Goal: Task Accomplishment & Management: Use online tool/utility

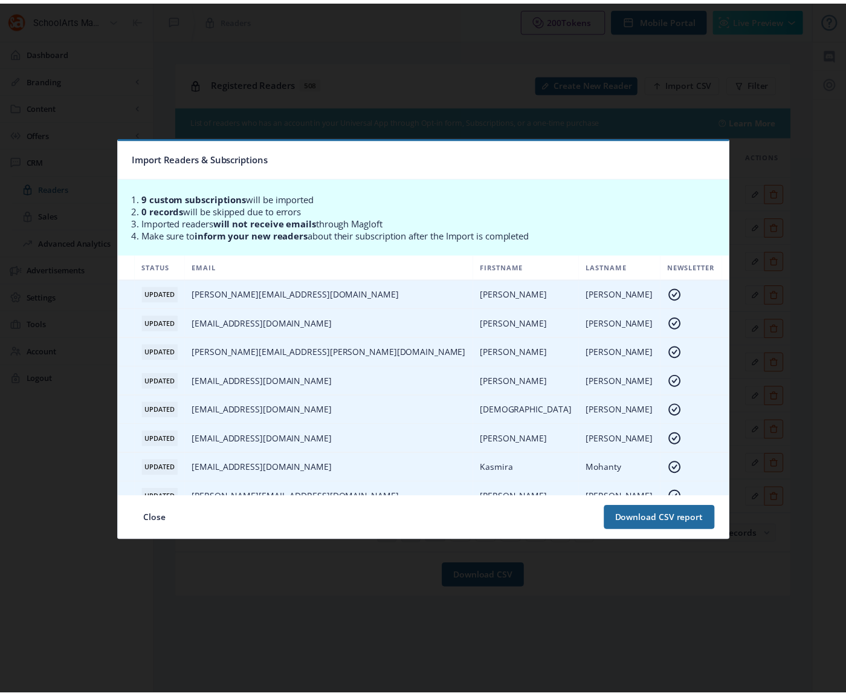
scroll to position [53, 0]
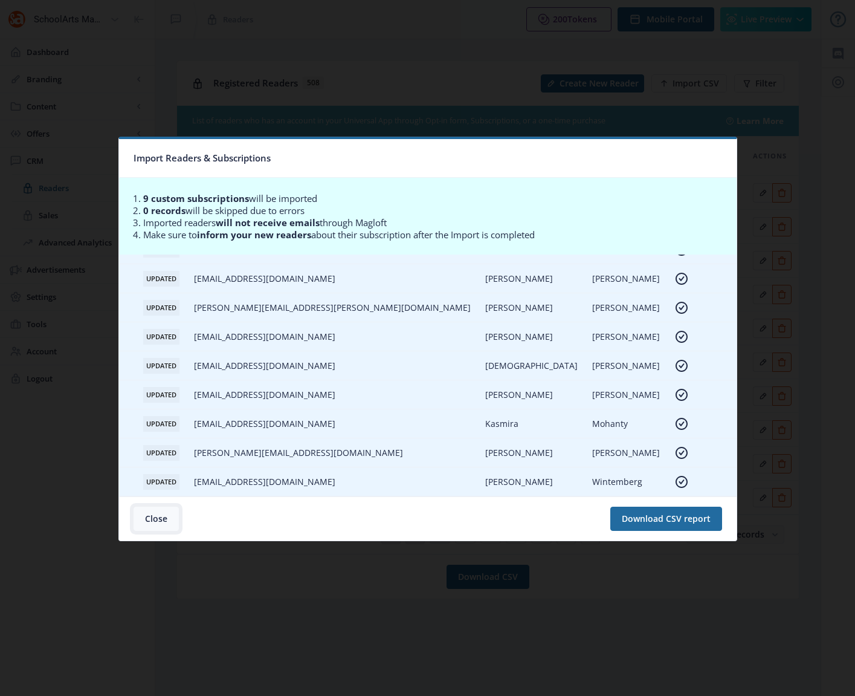
click at [145, 516] on button "Close" at bounding box center [156, 519] width 45 height 24
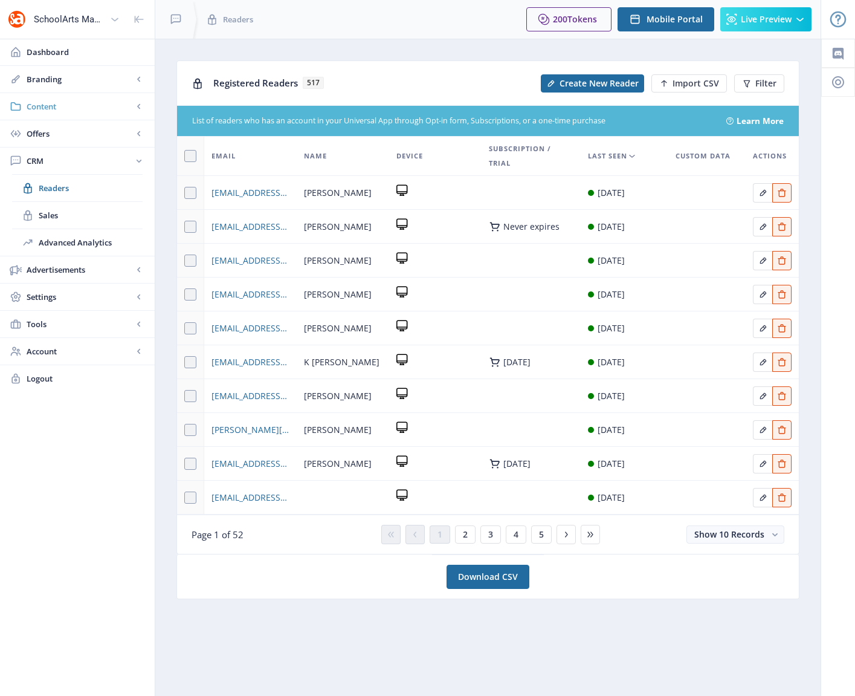
click at [41, 107] on span "Content" at bounding box center [80, 106] width 106 height 12
click at [69, 164] on span "Collections" at bounding box center [91, 161] width 104 height 12
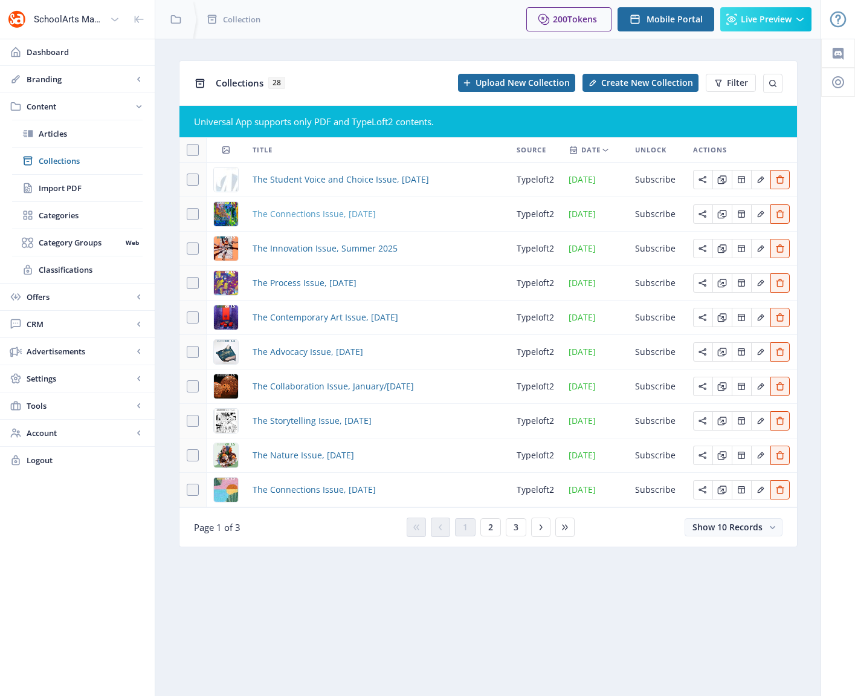
click at [351, 216] on span "The Connections Issue, [DATE]" at bounding box center [314, 214] width 123 height 15
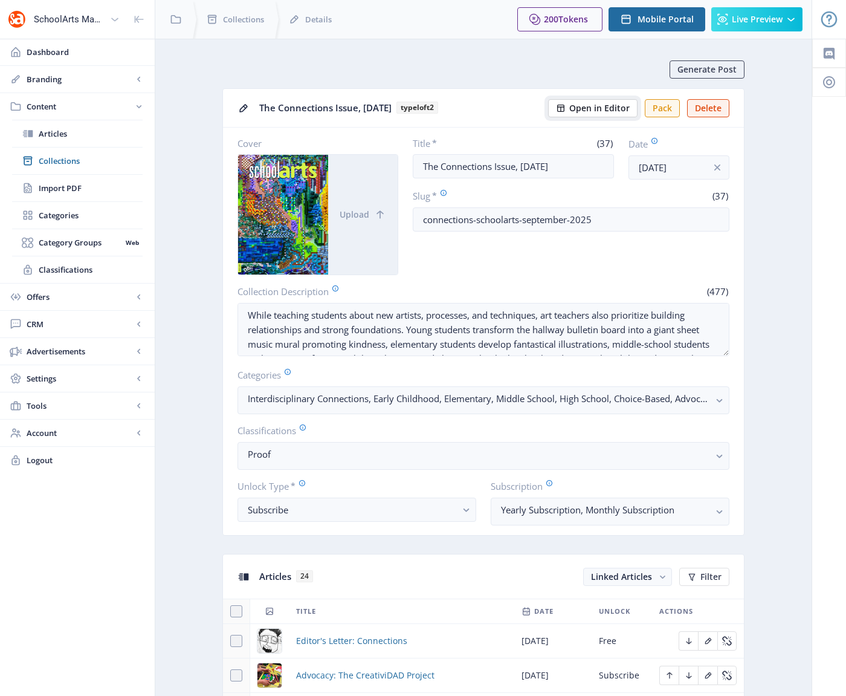
click at [609, 107] on span "Open in Editor" at bounding box center [600, 108] width 60 height 10
